Goal: Communication & Community: Answer question/provide support

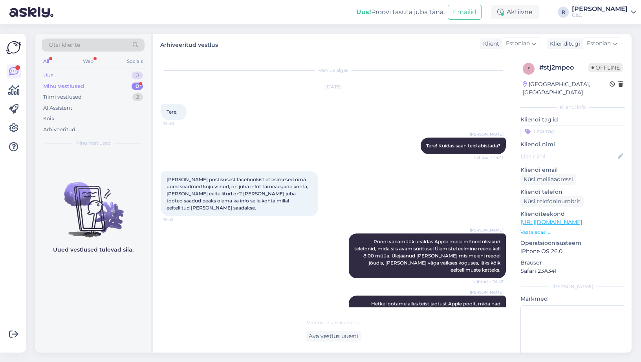
scroll to position [303, 0]
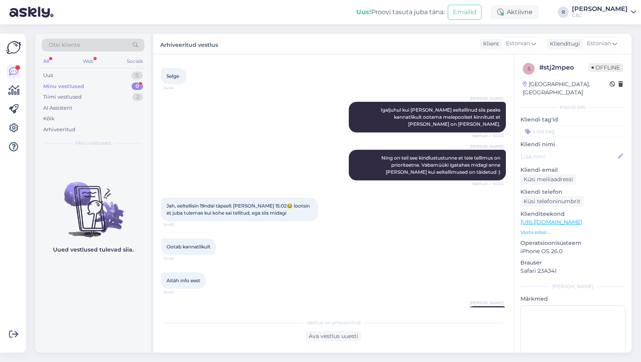
click at [134, 90] on div "Minu vestlused 0" at bounding box center [93, 86] width 103 height 11
click at [137, 95] on div "2" at bounding box center [137, 97] width 11 height 8
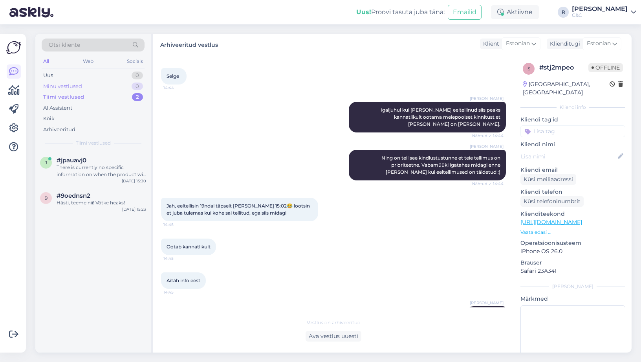
click at [131, 89] on div "Minu vestlused 0" at bounding box center [93, 86] width 103 height 11
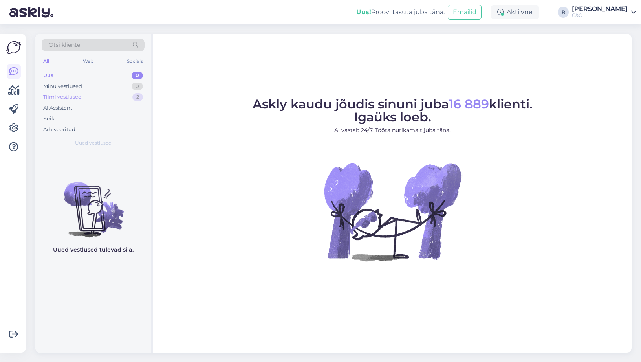
click at [126, 97] on div "Tiimi vestlused 2" at bounding box center [93, 96] width 103 height 11
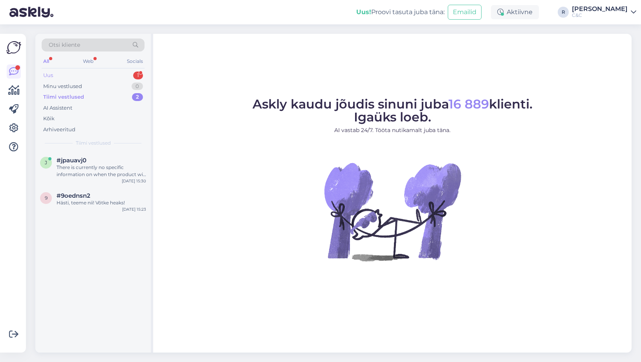
click at [115, 74] on div "Uus 1" at bounding box center [93, 75] width 103 height 11
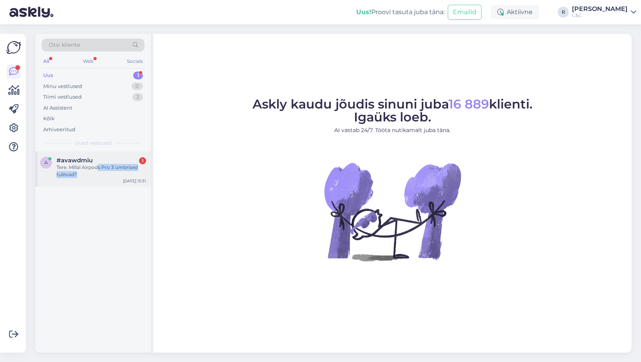
click at [99, 172] on div "Tere. Millal Airpods Pro 3 ümbrised tulevad?" at bounding box center [102, 171] width 90 height 14
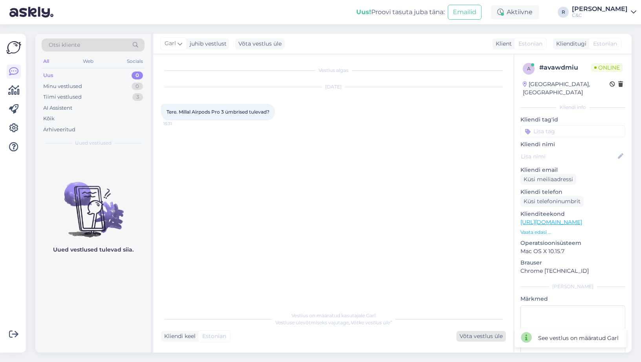
click at [477, 334] on div "Võta vestlus üle" at bounding box center [480, 336] width 49 height 11
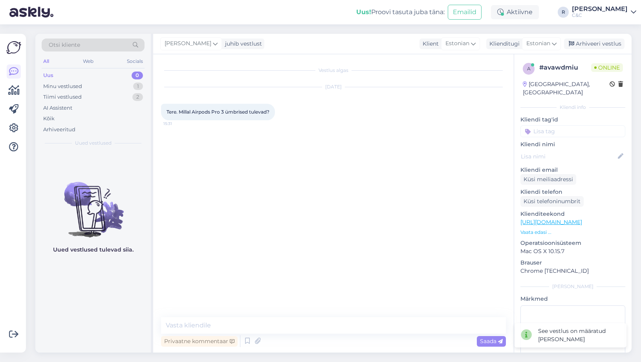
click at [305, 316] on div "Vestlus algas [DATE] Tere. Millal Airpods Pro 3 ümbrised tulevad? 15:31 Privaat…" at bounding box center [333, 203] width 360 height 298
click at [304, 320] on textarea at bounding box center [333, 325] width 345 height 16
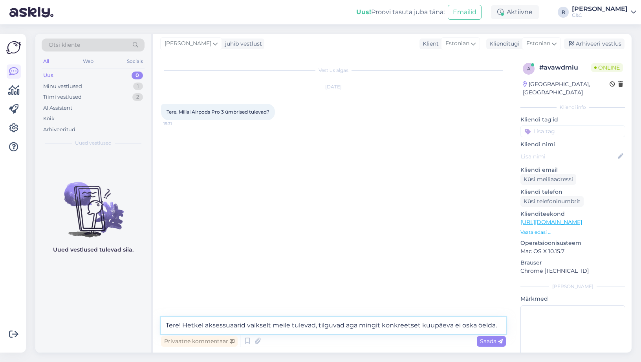
type textarea "Tere! Hetkel aksessuaarid vaikselt meile tulevad, tilguvad aga mingit konkreets…"
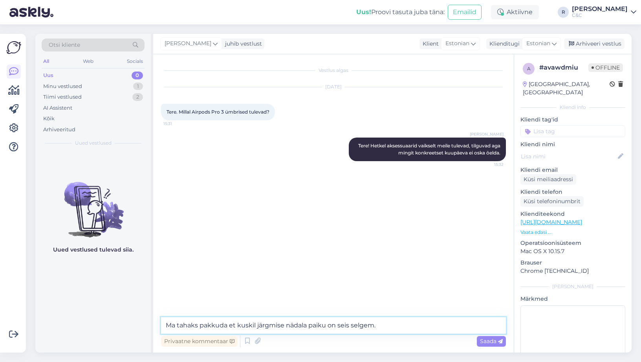
type textarea "Ma tahaks pakkuda et kuskil järgmise nädala paiku on seis selgem."
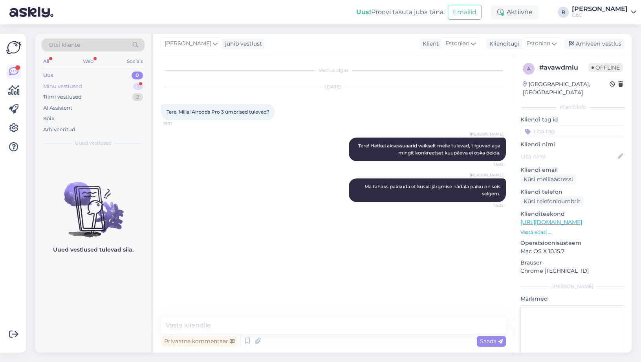
click at [115, 84] on div "Minu vestlused 1" at bounding box center [93, 86] width 103 height 11
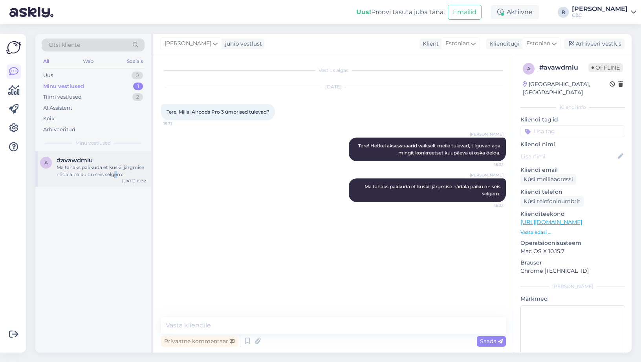
click at [115, 177] on div "Ma tahaks pakkuda et kuskil järgmise nädala paiku on seis selgem." at bounding box center [102, 171] width 90 height 14
click at [246, 217] on div "Vestlus algas Sep 22 2025 Tere. Millal Airpods Pro 3 ümbrised tulevad? 15:31 Ro…" at bounding box center [337, 186] width 352 height 248
